Goal: Information Seeking & Learning: Learn about a topic

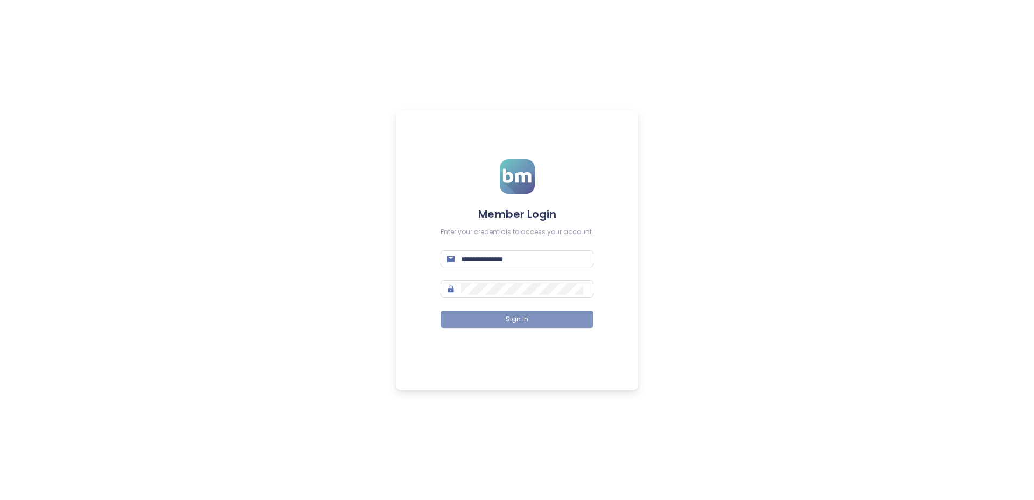
type input "**********"
click at [533, 320] on button "Sign In" at bounding box center [517, 319] width 153 height 17
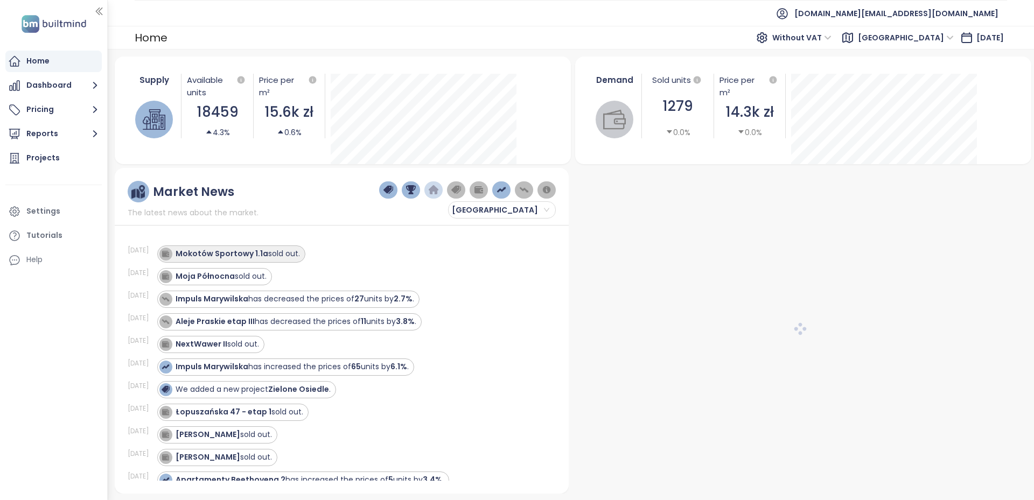
click at [39, 349] on div "Home Dashboard Pricing Reports Projects Settings Tutorials Help" at bounding box center [53, 250] width 107 height 500
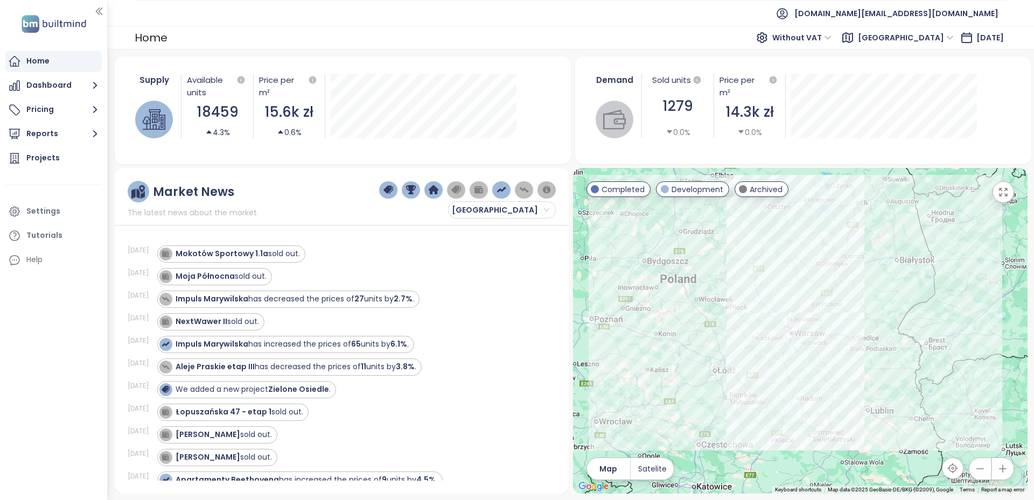
click at [55, 318] on div "Home Dashboard Pricing Reports Projects Settings Tutorials Help" at bounding box center [53, 250] width 107 height 500
drag, startPoint x: 263, startPoint y: 257, endPoint x: 179, endPoint y: 257, distance: 84.6
click at [179, 257] on div "Mokotów Sportowy 1.1a sold out." at bounding box center [238, 253] width 124 height 11
copy strong "Mokotów Sportowy 1.1a"
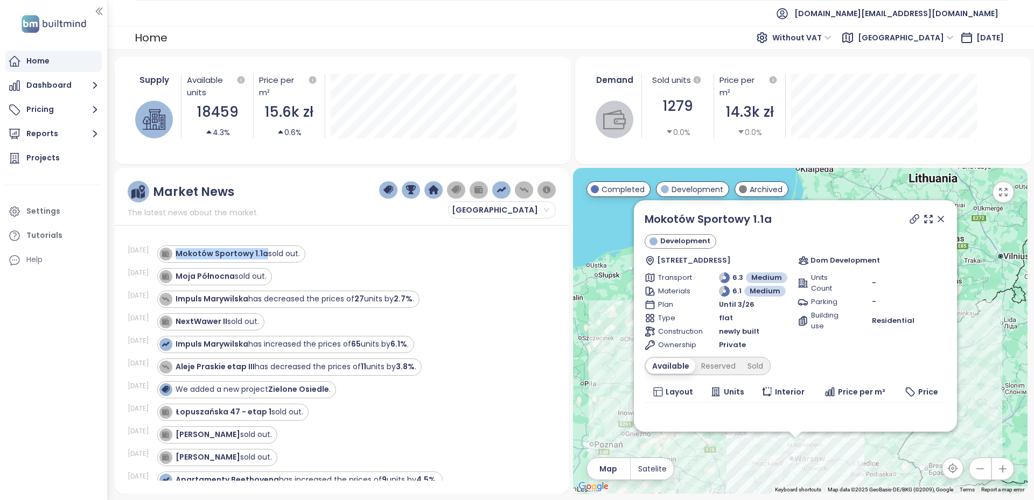
click at [83, 384] on div "Home Dashboard Pricing Reports Projects Settings Tutorials Help" at bounding box center [53, 250] width 107 height 500
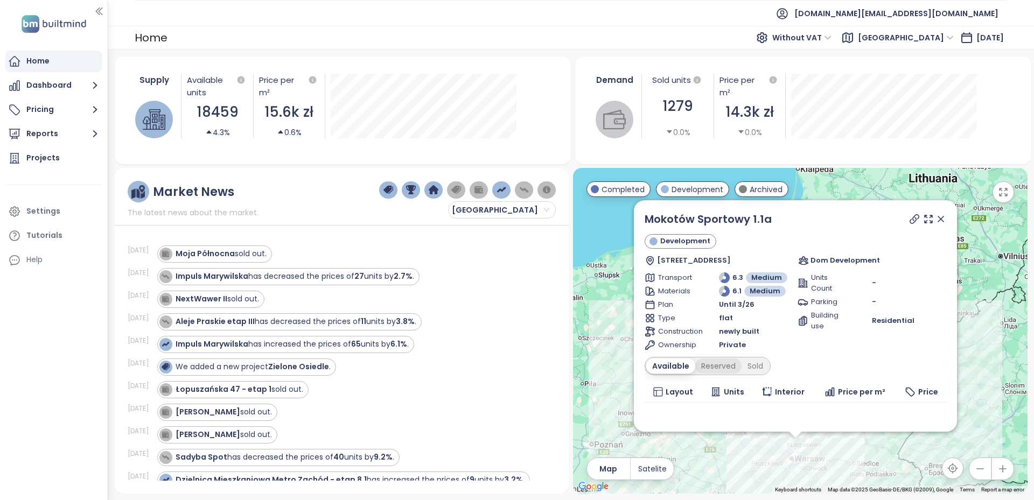
click at [717, 370] on div "Reserved" at bounding box center [718, 366] width 46 height 15
click at [753, 366] on div "Sold" at bounding box center [753, 366] width 27 height 15
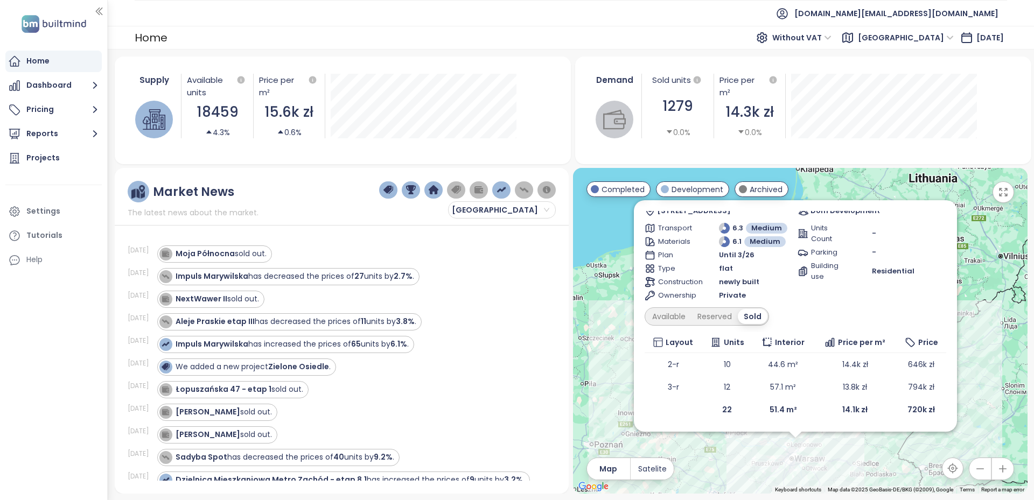
scroll to position [50, 0]
click at [681, 322] on div "Available" at bounding box center [668, 316] width 45 height 15
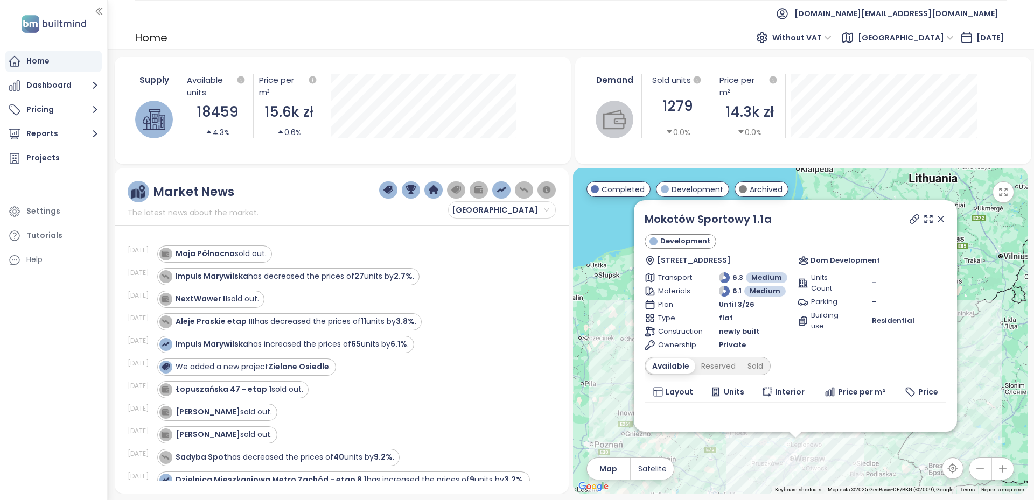
click at [938, 218] on icon at bounding box center [940, 219] width 5 height 5
